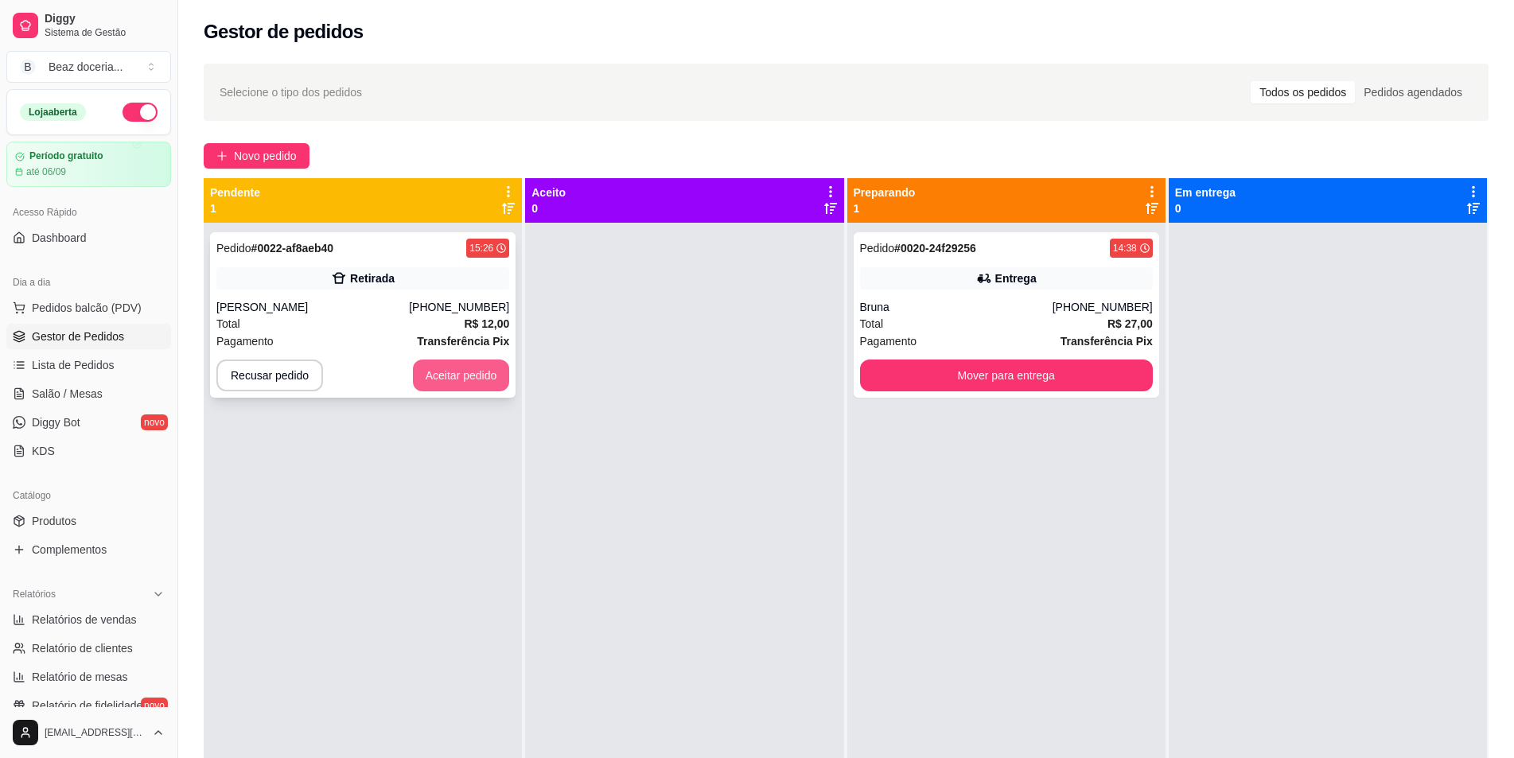
click at [447, 381] on button "Aceitar pedido" at bounding box center [461, 376] width 97 height 32
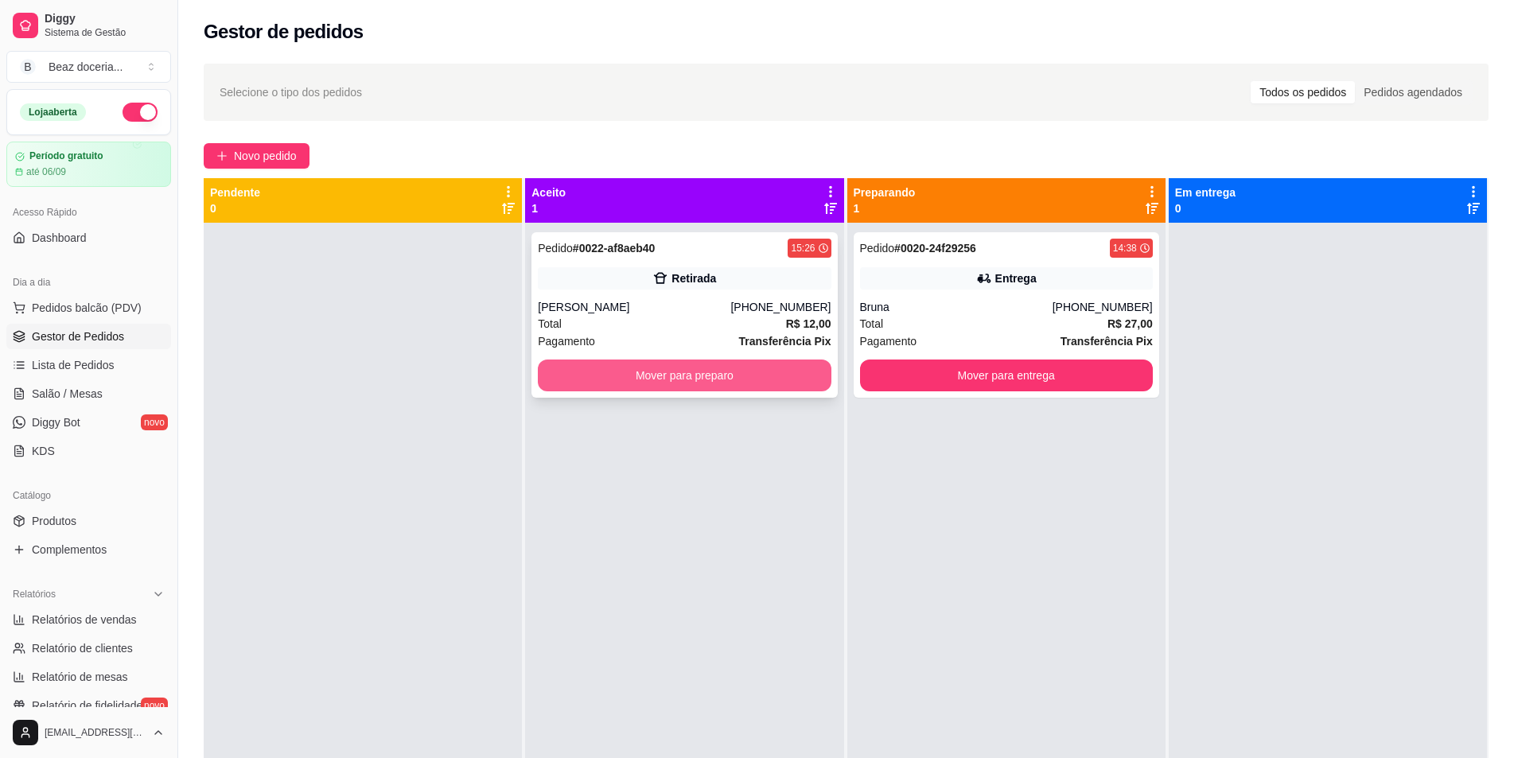
click at [758, 382] on button "Mover para preparo" at bounding box center [684, 376] width 293 height 32
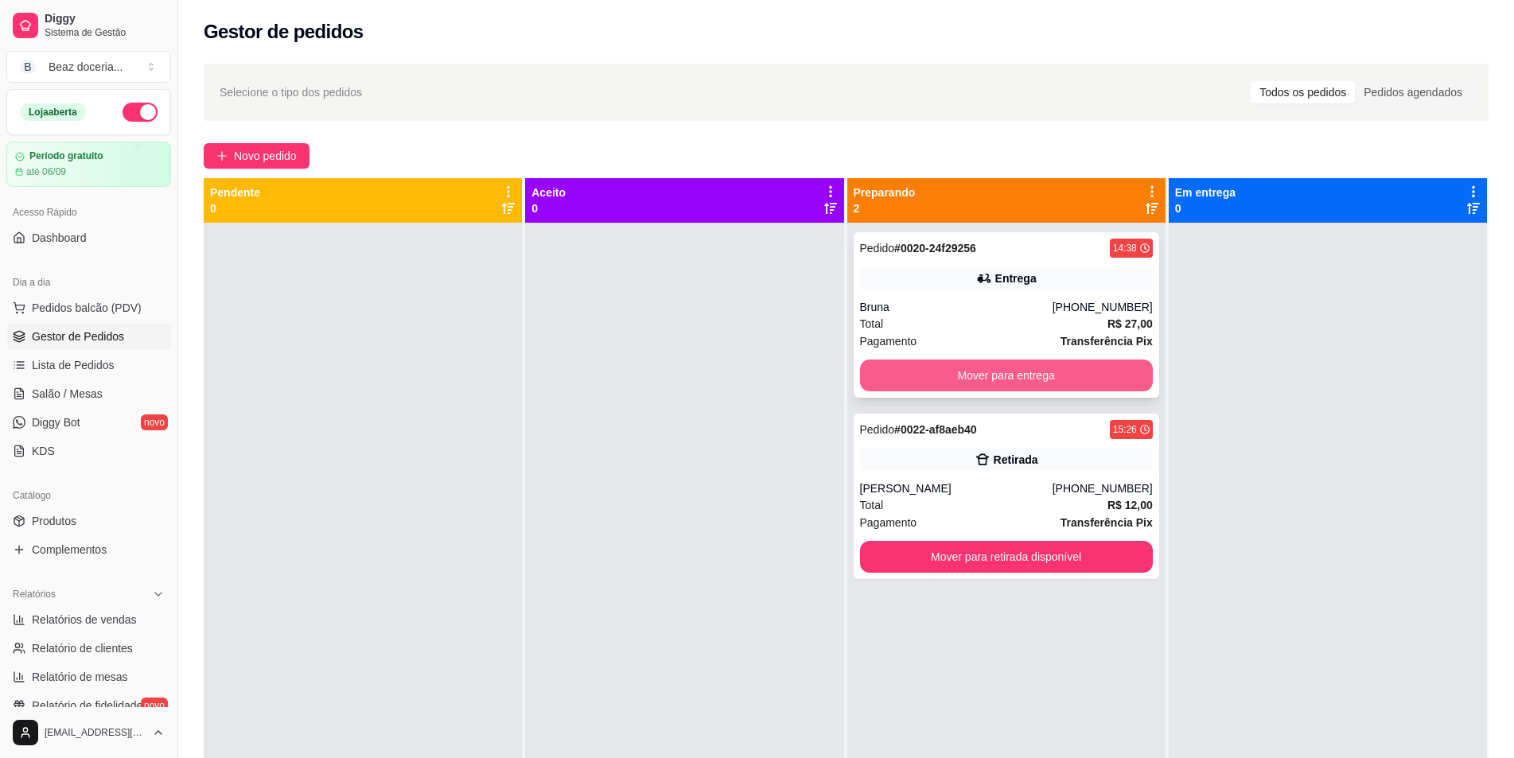
click at [1035, 362] on button "Mover para entrega" at bounding box center [1006, 376] width 293 height 32
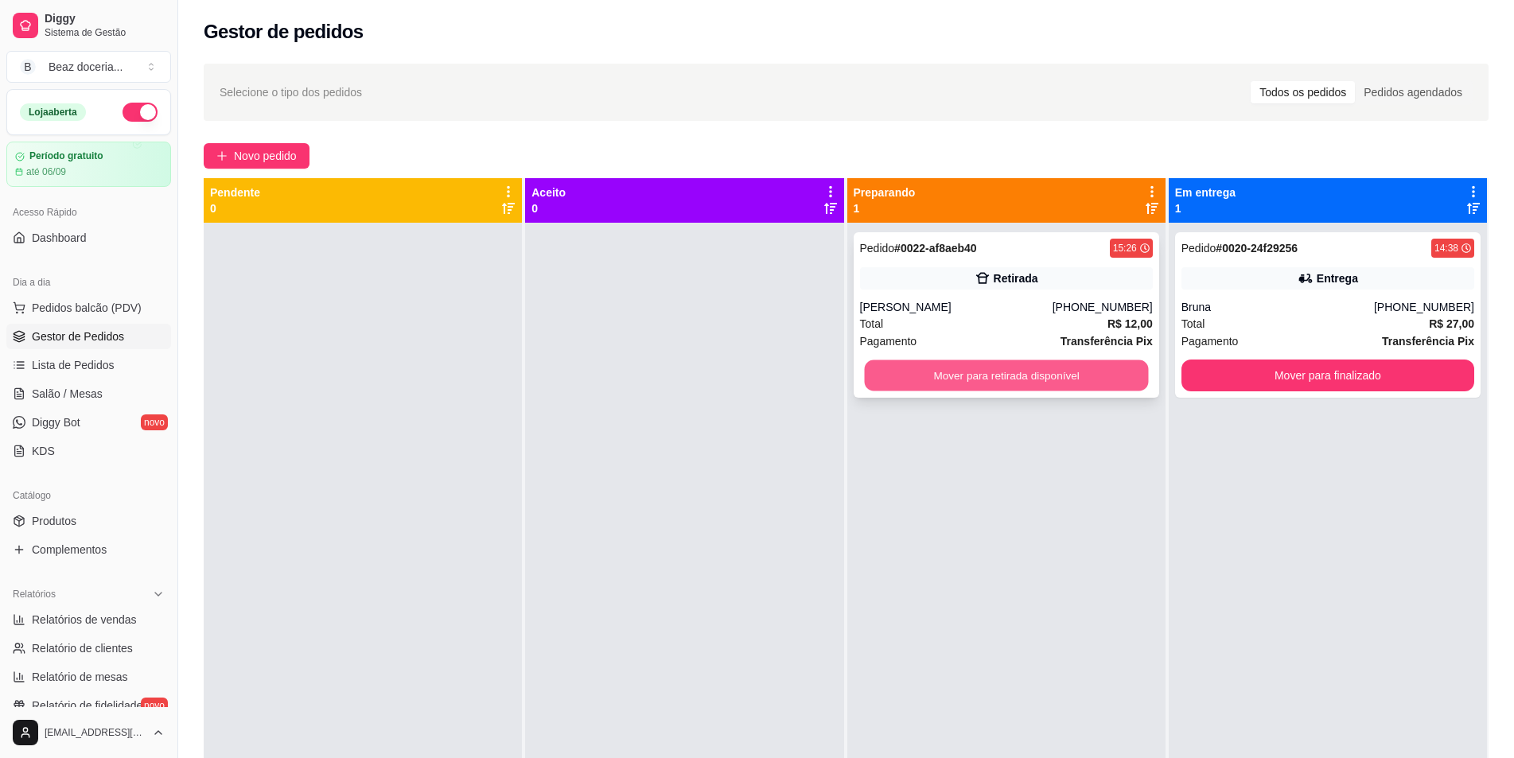
click at [1041, 363] on button "Mover para retirada disponível" at bounding box center [1006, 375] width 284 height 31
